Goal: Complete application form

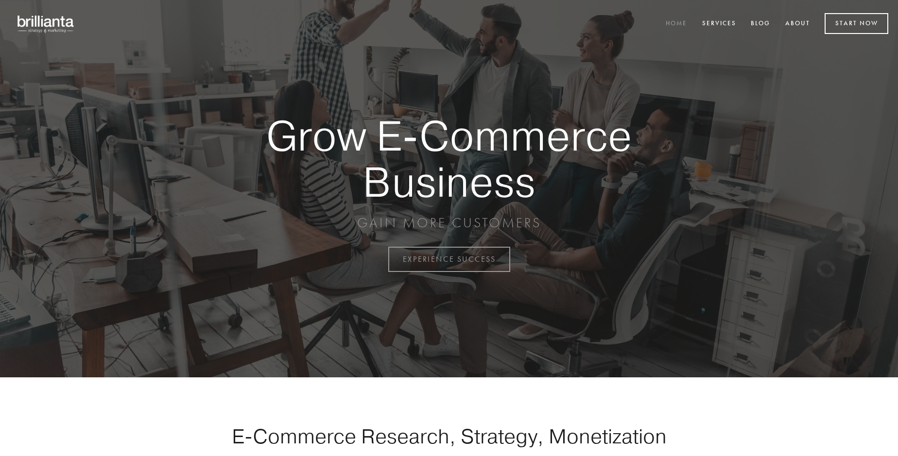
scroll to position [2547, 0]
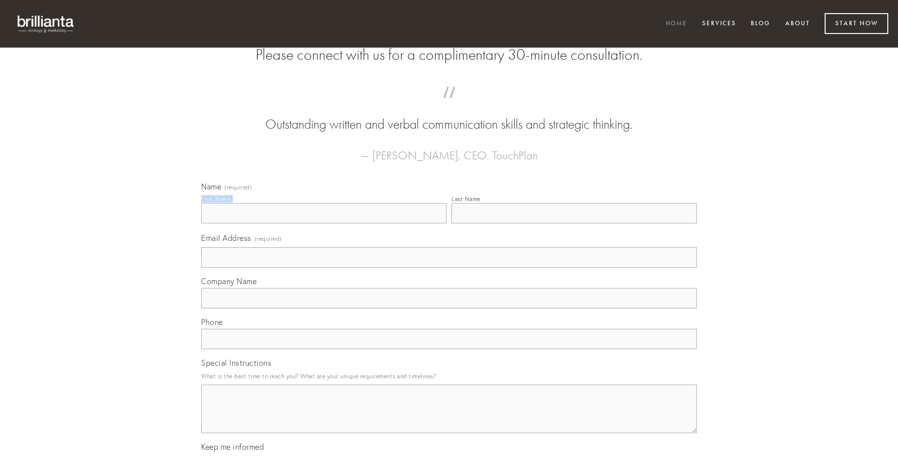
type input "[PERSON_NAME]"
click at [574, 224] on input "Last Name" at bounding box center [573, 213] width 245 height 20
type input "[PERSON_NAME]"
click at [449, 268] on input "Email Address (required)" at bounding box center [449, 257] width 496 height 20
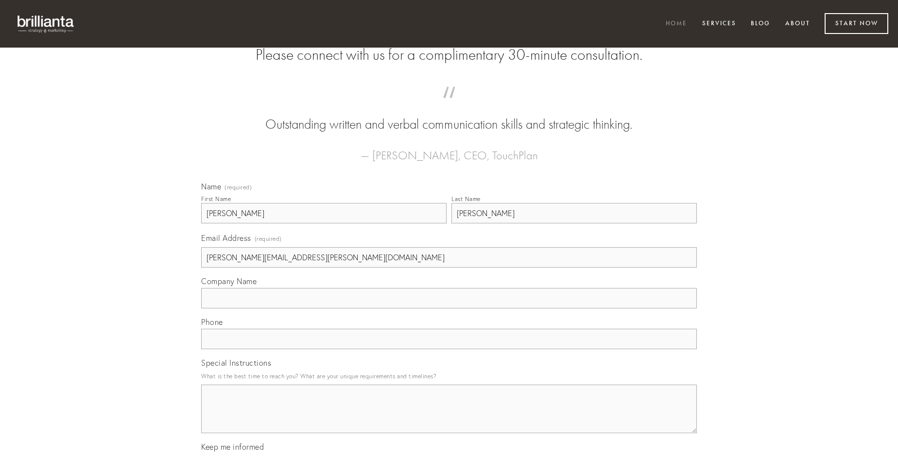
type input "[PERSON_NAME][EMAIL_ADDRESS][PERSON_NAME][DOMAIN_NAME]"
click at [449, 309] on input "Company Name" at bounding box center [449, 298] width 496 height 20
type input "velit"
click at [449, 349] on input "text" at bounding box center [449, 339] width 496 height 20
click at [449, 418] on textarea "Special Instructions" at bounding box center [449, 409] width 496 height 49
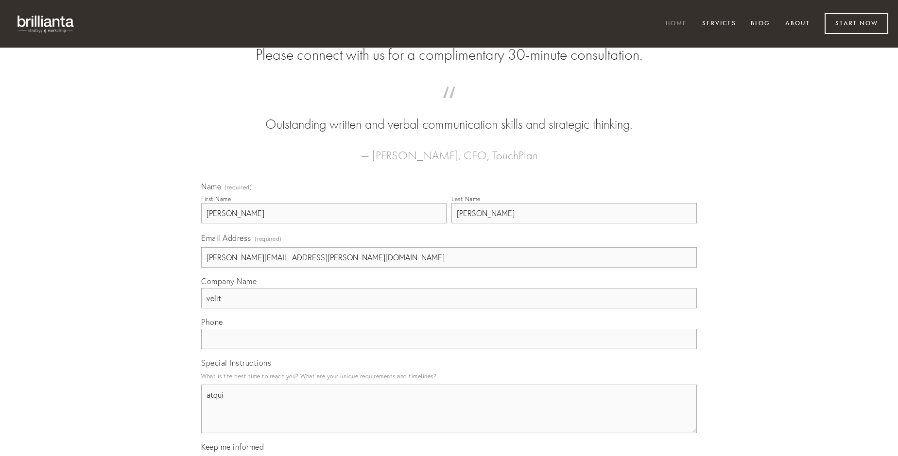
type textarea "atqui"
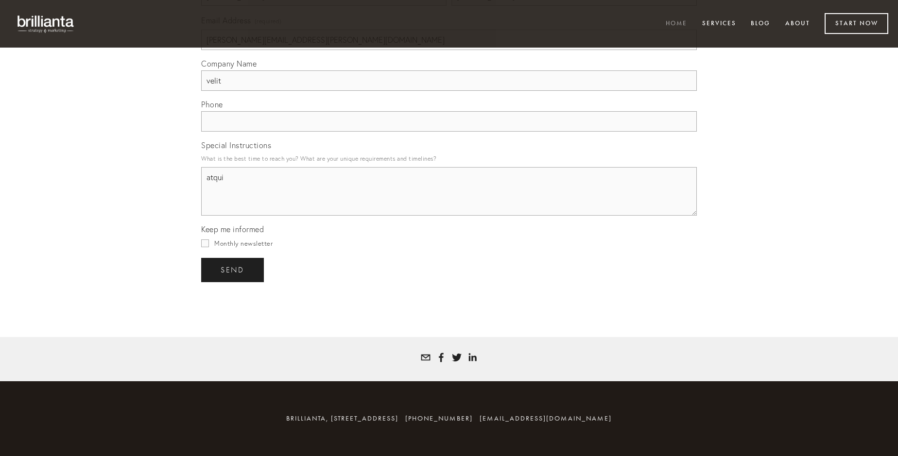
click at [233, 270] on span "send" at bounding box center [233, 270] width 24 height 9
